Goal: Information Seeking & Learning: Find specific page/section

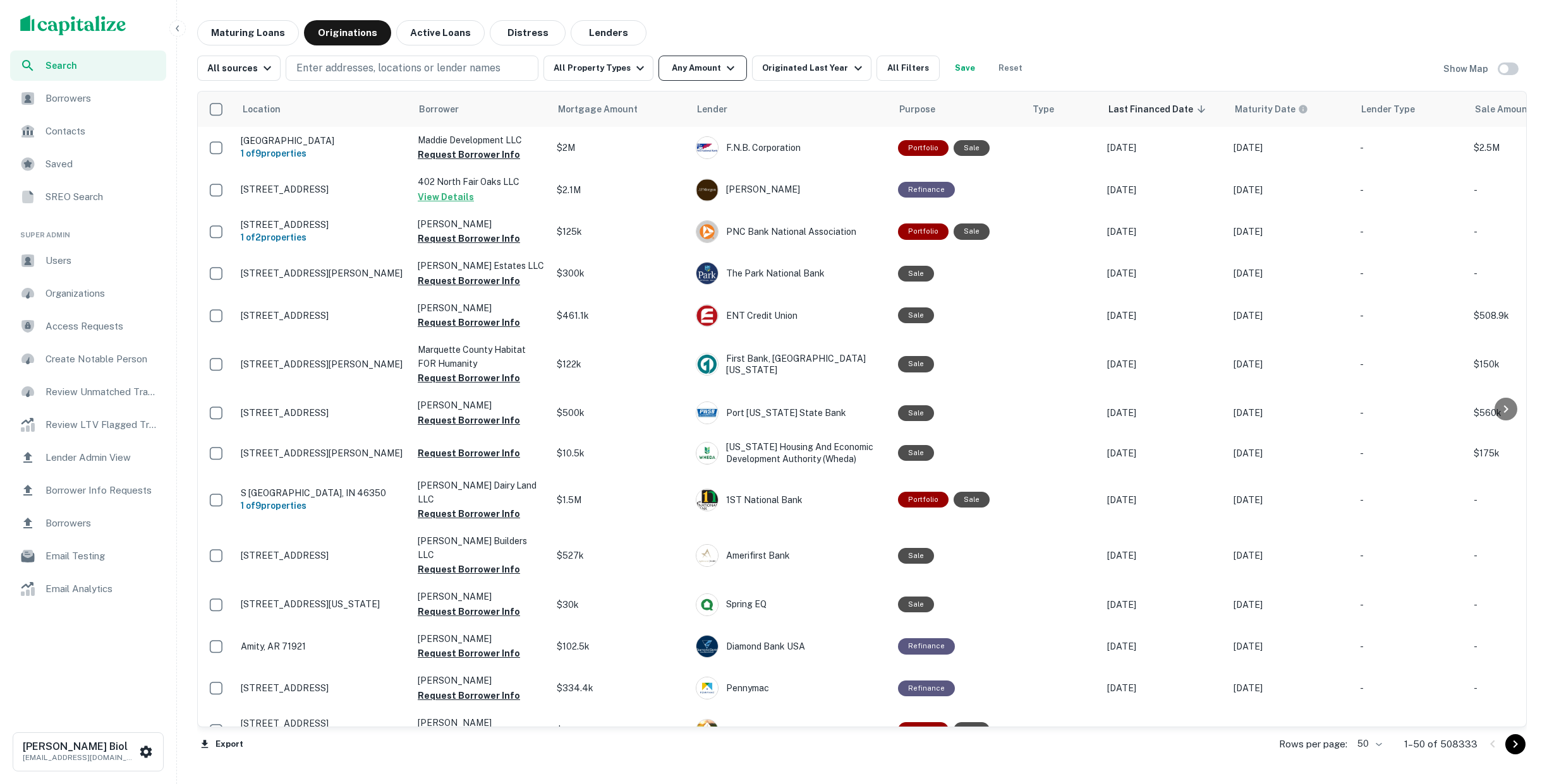
click at [714, 67] on button "Any Amount" at bounding box center [702, 68] width 88 height 25
type input "*******"
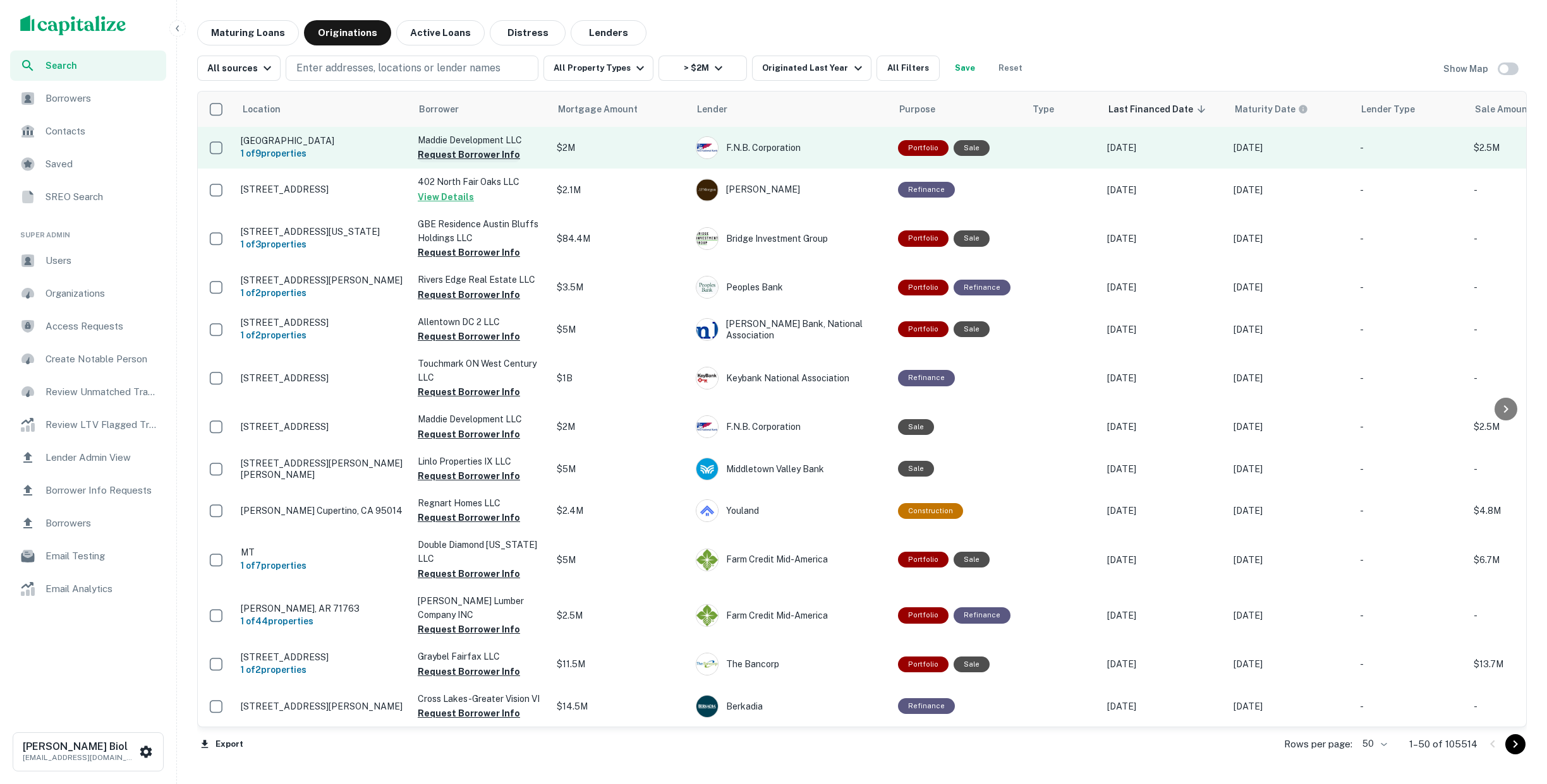
click at [464, 153] on button "Request Borrower Info" at bounding box center [468, 154] width 103 height 15
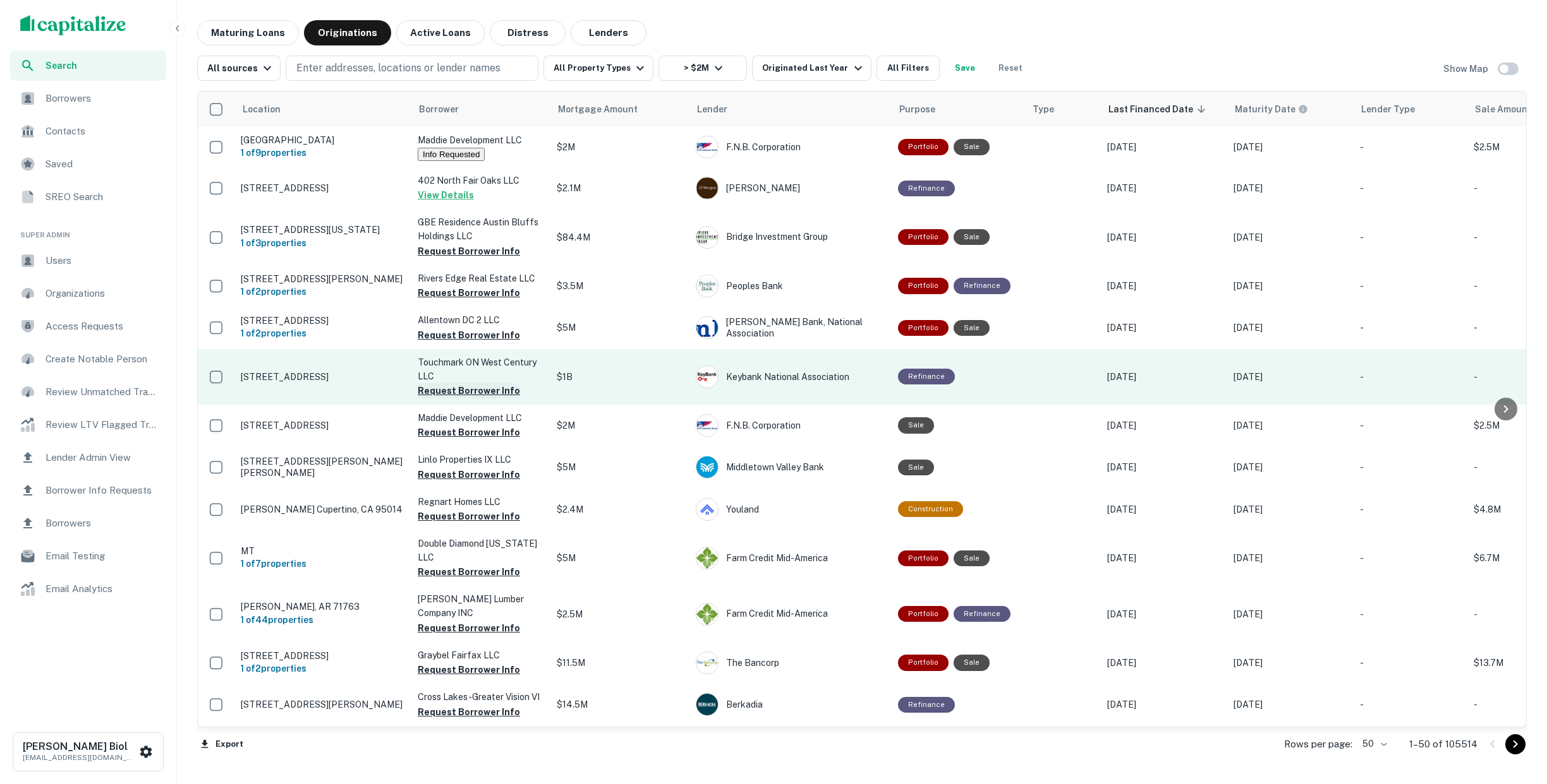
click at [470, 394] on button "Request Borrower Info" at bounding box center [468, 391] width 103 height 15
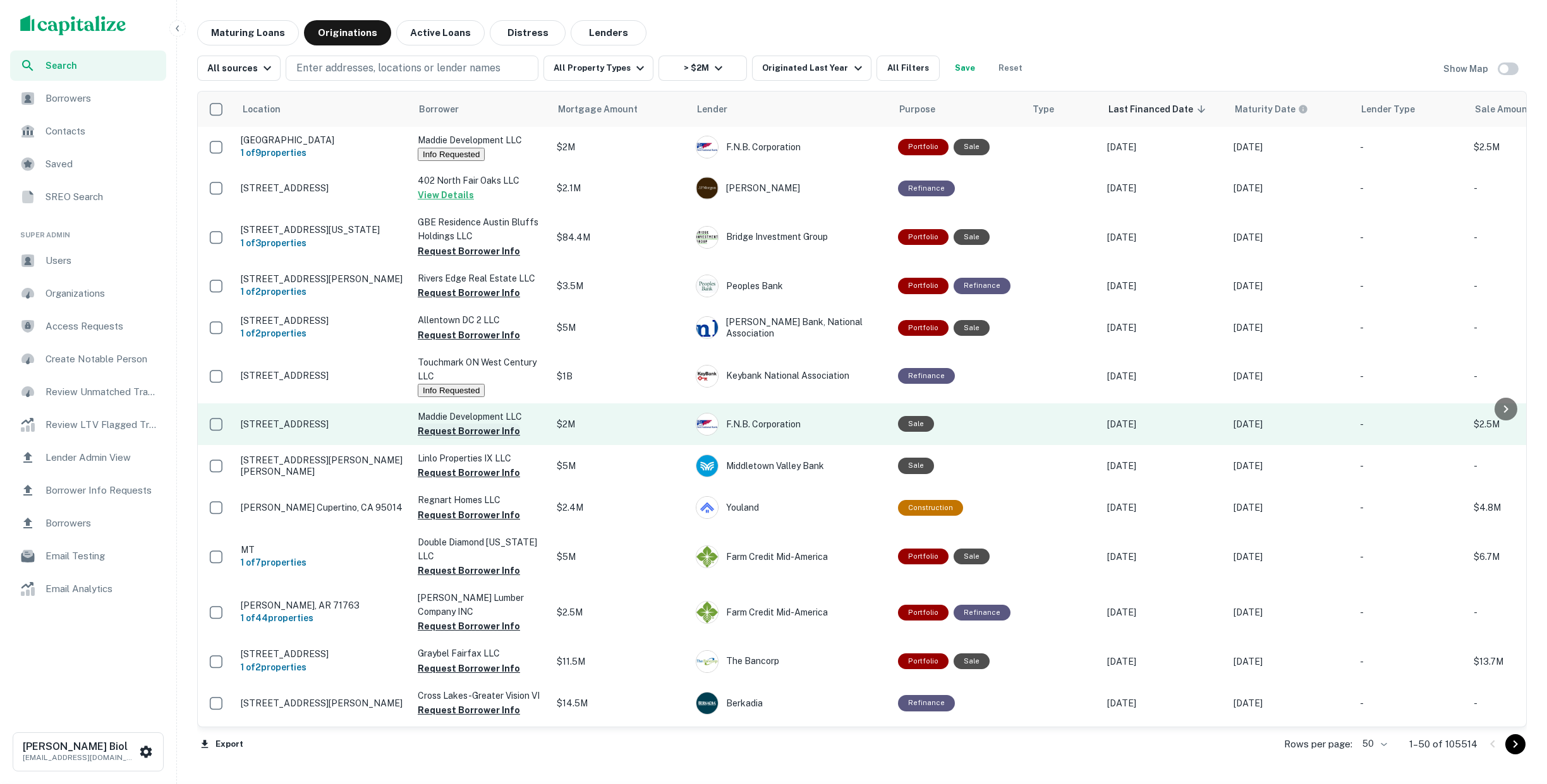
click at [479, 435] on button "Request Borrower Info" at bounding box center [468, 431] width 103 height 15
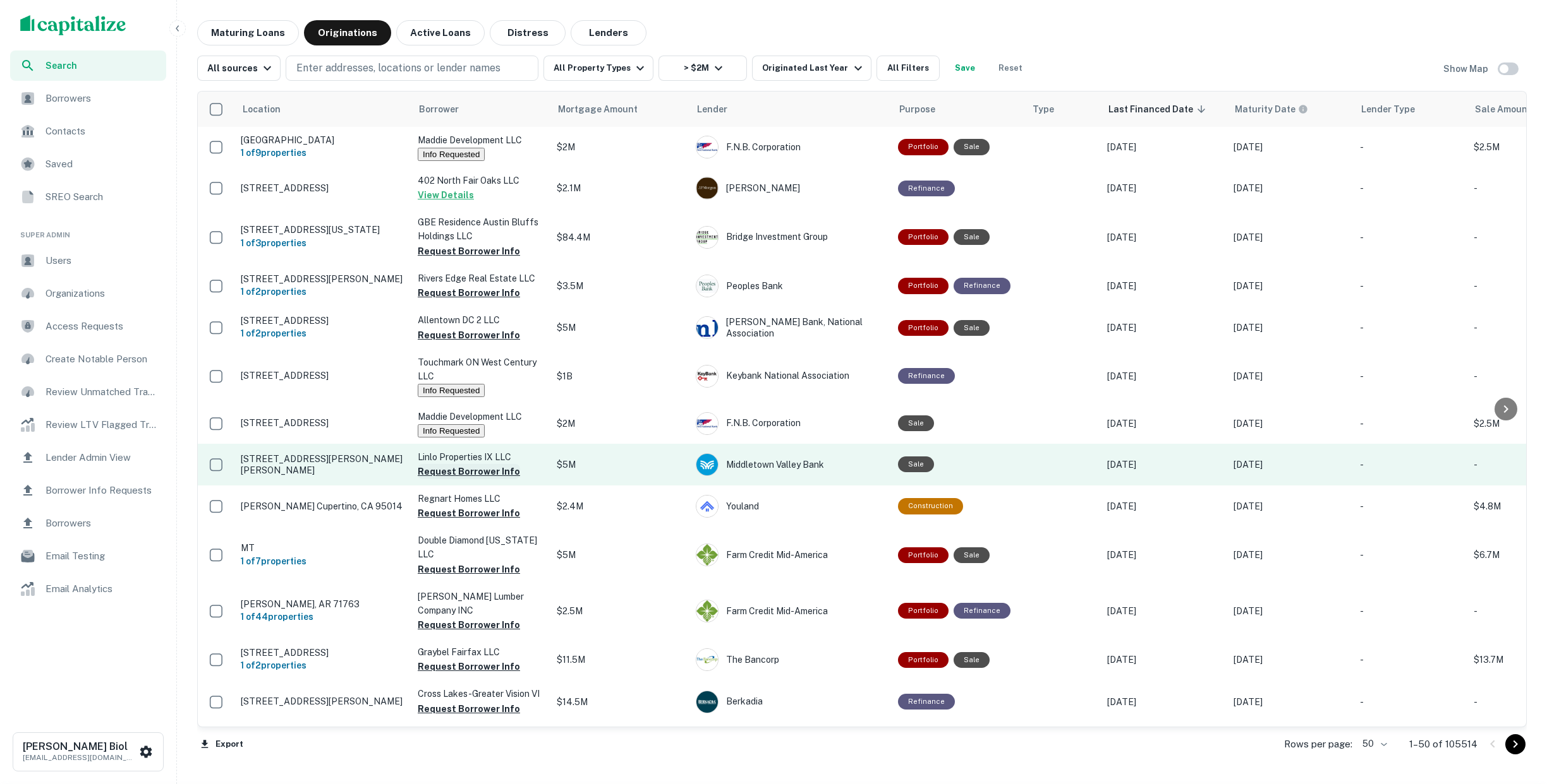
click at [481, 475] on button "Request Borrower Info" at bounding box center [468, 472] width 103 height 15
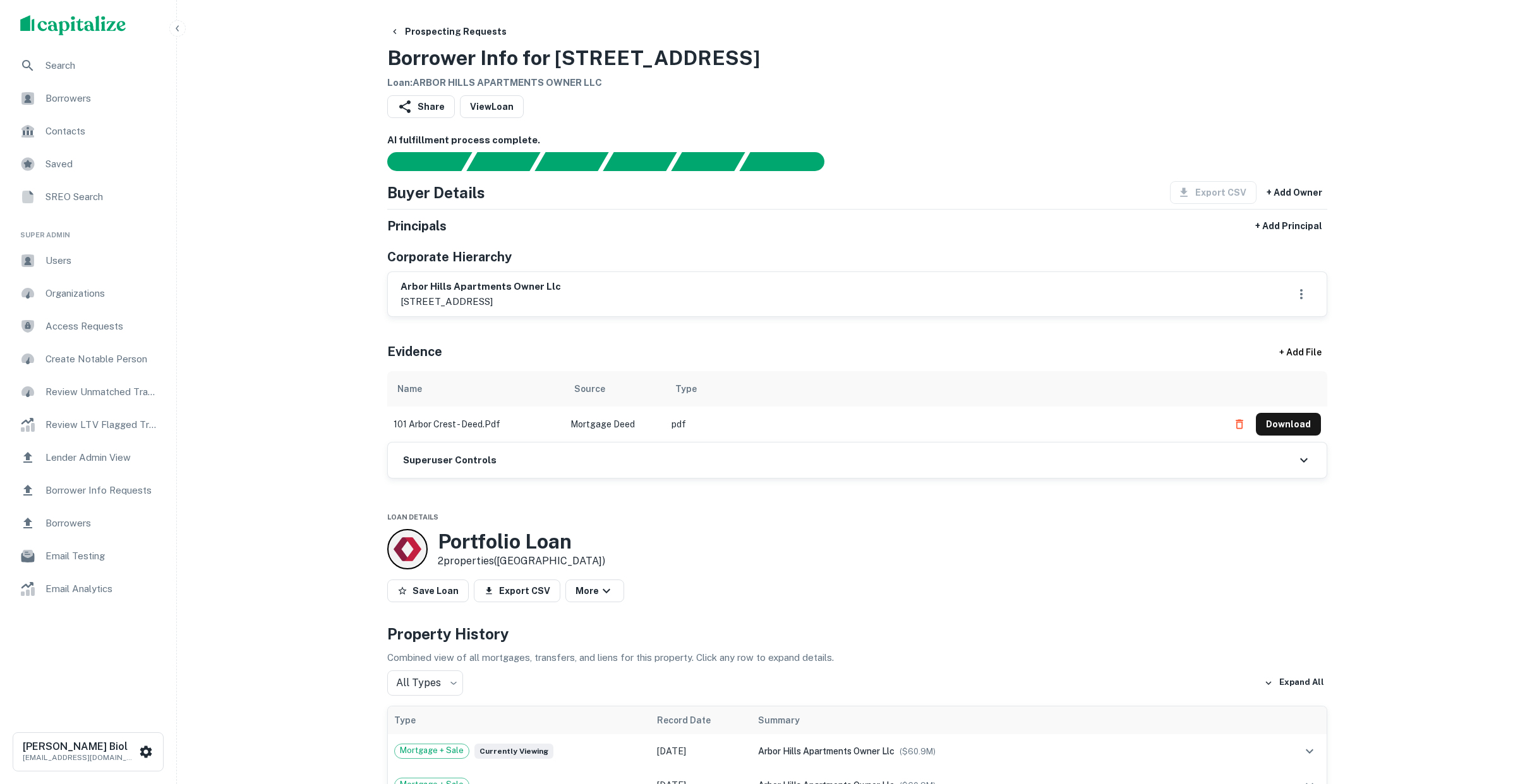
drag, startPoint x: 401, startPoint y: 226, endPoint x: 464, endPoint y: 221, distance: 63.2
click at [464, 221] on div "Principals + Add Principal" at bounding box center [857, 226] width 940 height 23
drag, startPoint x: 453, startPoint y: 221, endPoint x: 373, endPoint y: 222, distance: 80.0
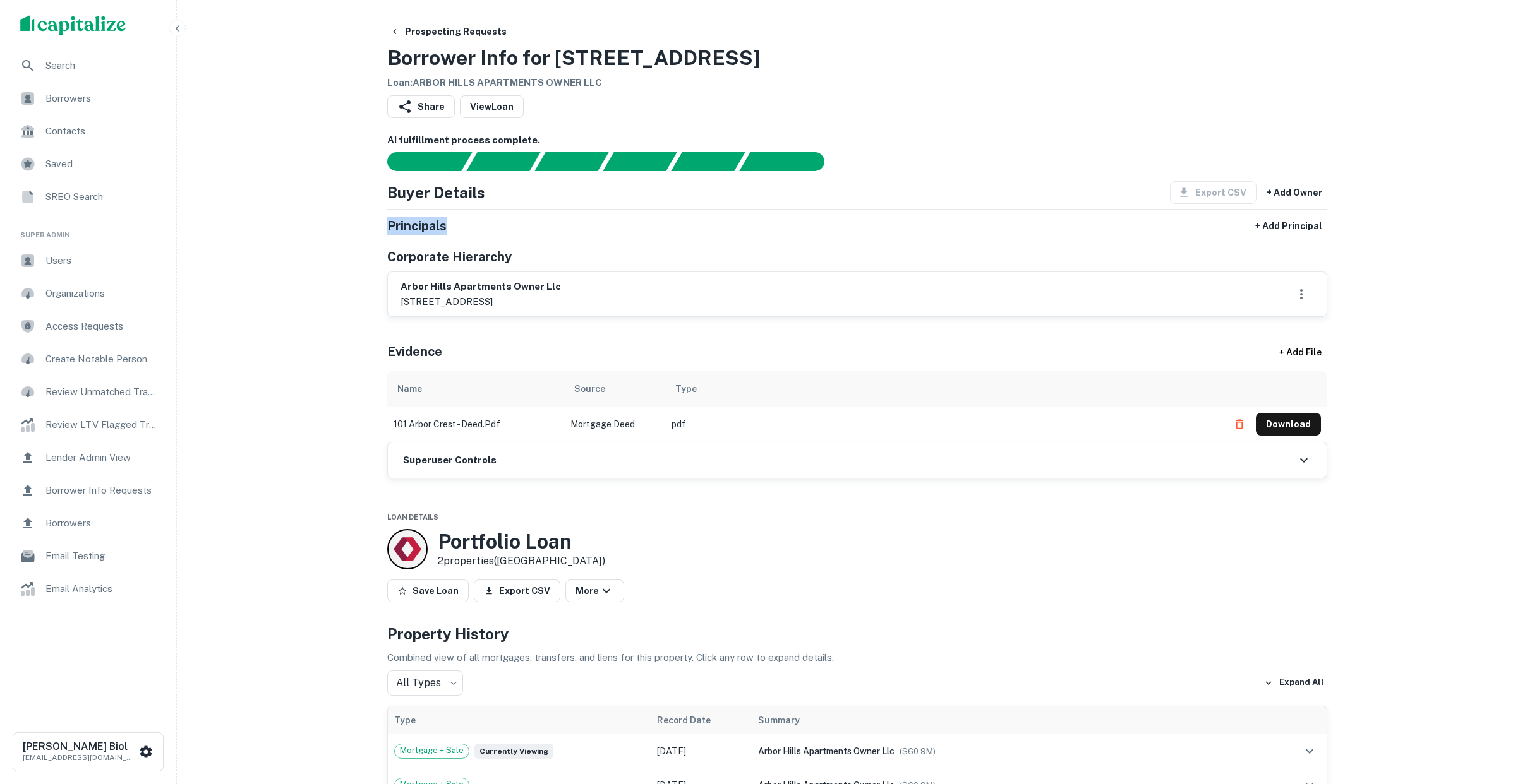
drag, startPoint x: 425, startPoint y: 223, endPoint x: 460, endPoint y: 227, distance: 35.2
click at [460, 227] on div "Principals + Add Principal" at bounding box center [857, 226] width 940 height 23
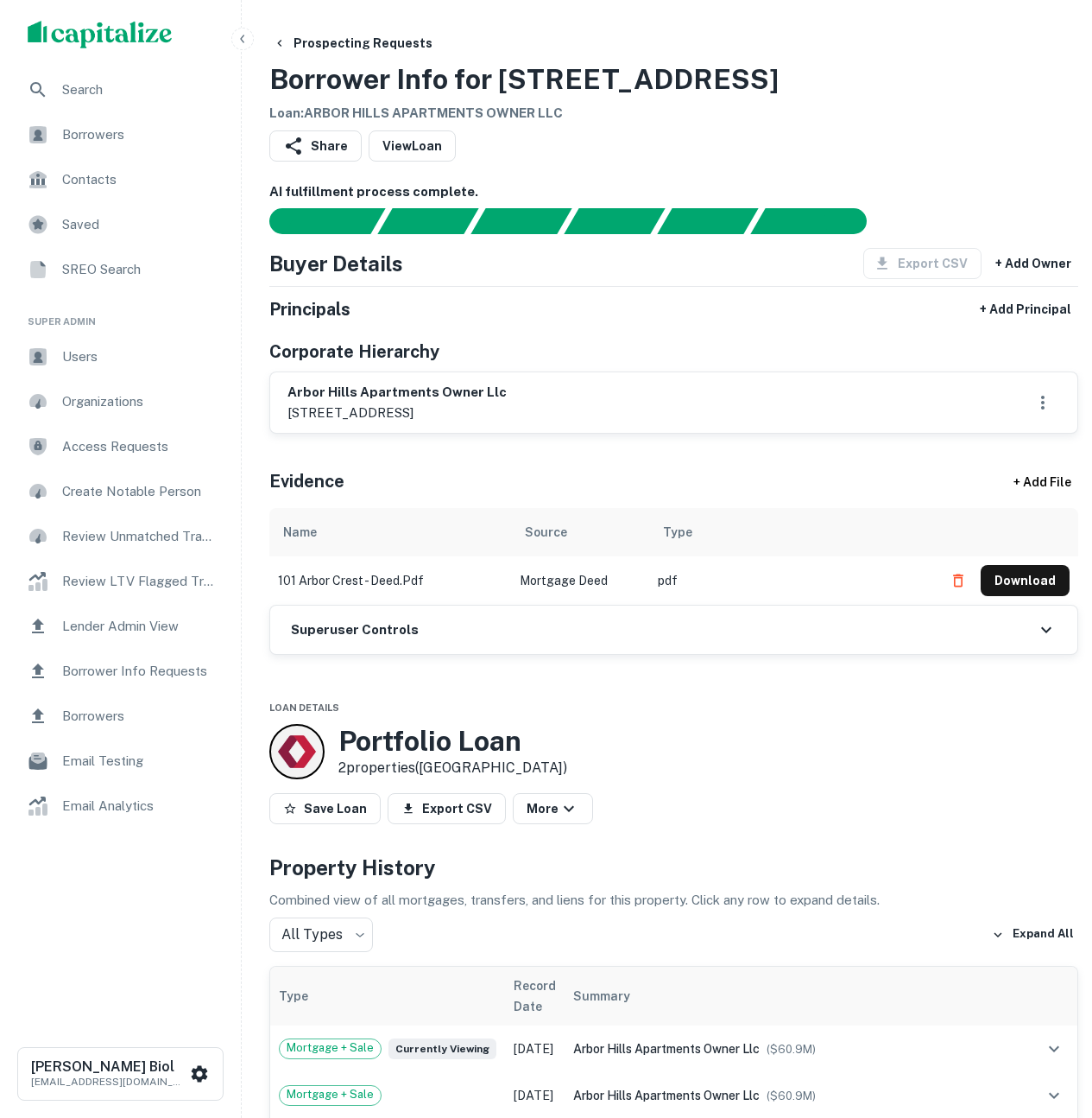
click at [941, 88] on div "Prospecting Requests Borrower Info for 101 Arbor Crest Blvd Loan : ARBOR HILLS …" at bounding box center [674, 76] width 809 height 96
drag, startPoint x: 532, startPoint y: 82, endPoint x: 764, endPoint y: 74, distance: 232.1
click at [764, 74] on h3 "Borrower Info for 101 Arbor Crest Blvd" at bounding box center [525, 80] width 510 height 42
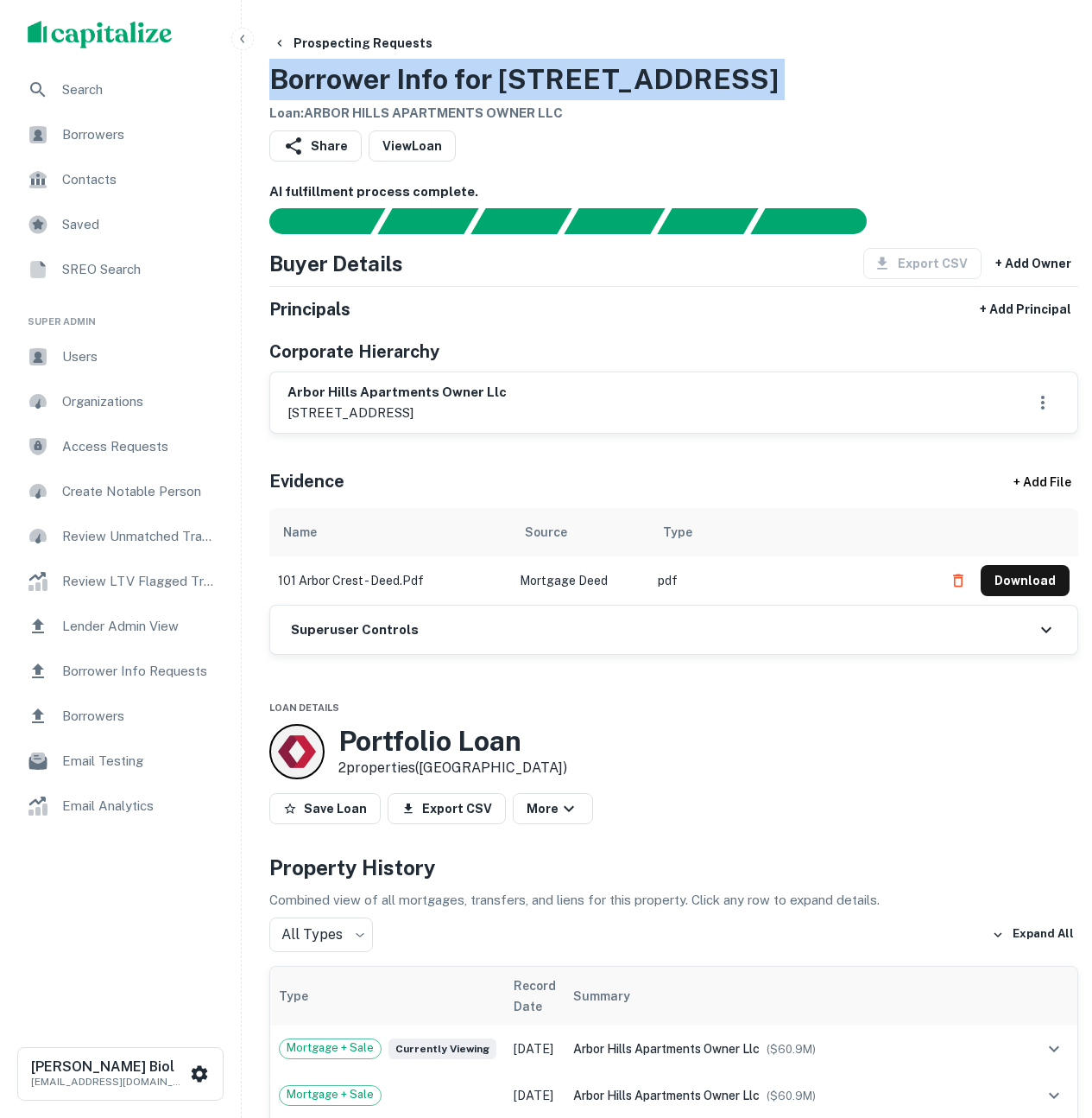
drag, startPoint x: 764, startPoint y: 74, endPoint x: 323, endPoint y: 85, distance: 441.1
click at [323, 85] on h3 "Borrower Info for 101 Arbor Crest Blvd" at bounding box center [525, 80] width 510 height 42
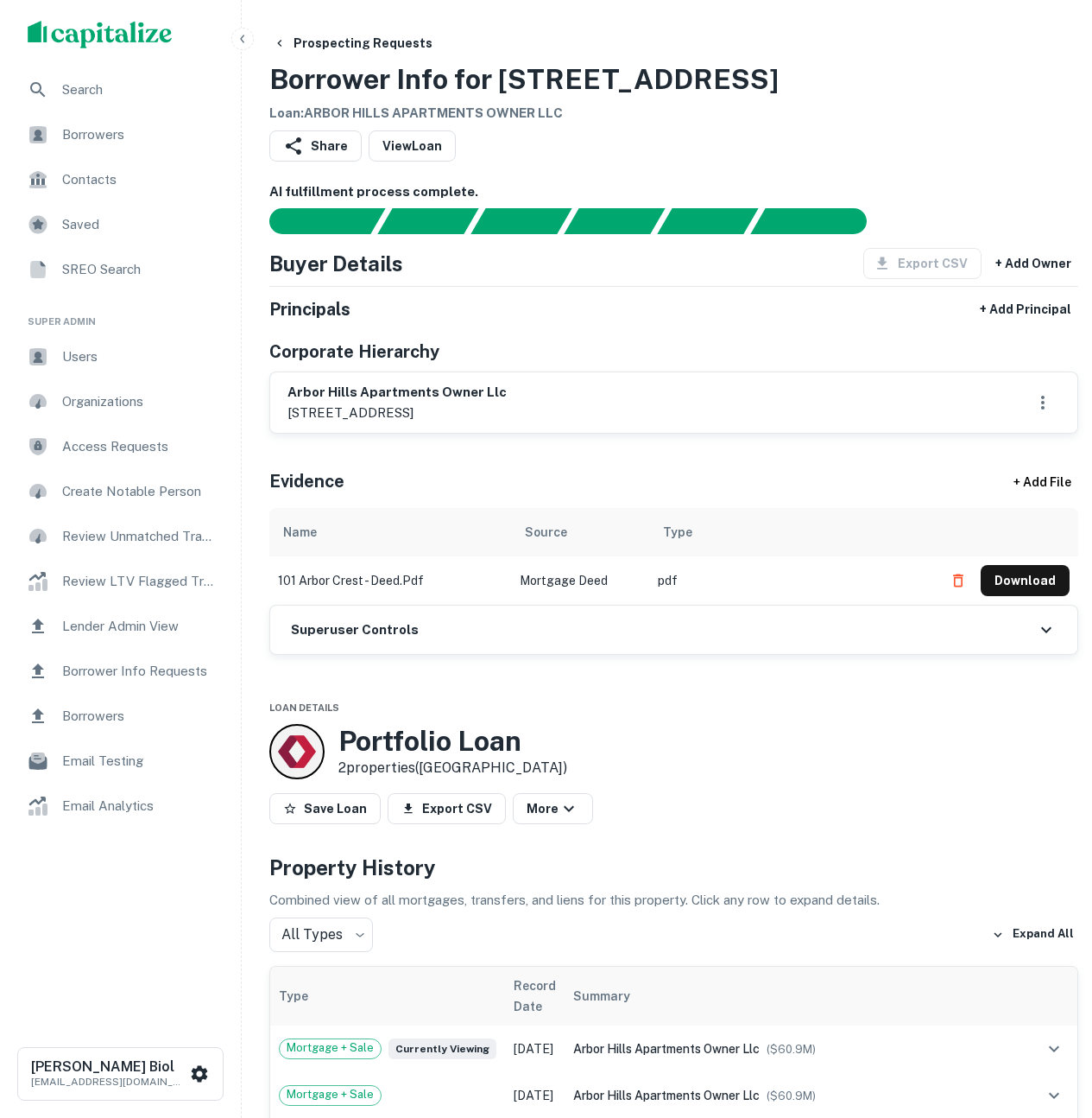
drag, startPoint x: 273, startPoint y: 80, endPoint x: 770, endPoint y: 78, distance: 497.0
click at [770, 78] on div "Prospecting Requests Borrower Info for 101 Arbor Crest Blvd Loan : ARBOR HILLS …" at bounding box center [674, 76] width 809 height 96
click at [931, 122] on div "Prospecting Requests Borrower Info for 101 Arbor Crest Blvd Loan : ARBOR HILLS …" at bounding box center [674, 76] width 809 height 96
